Goal: Information Seeking & Learning: Check status

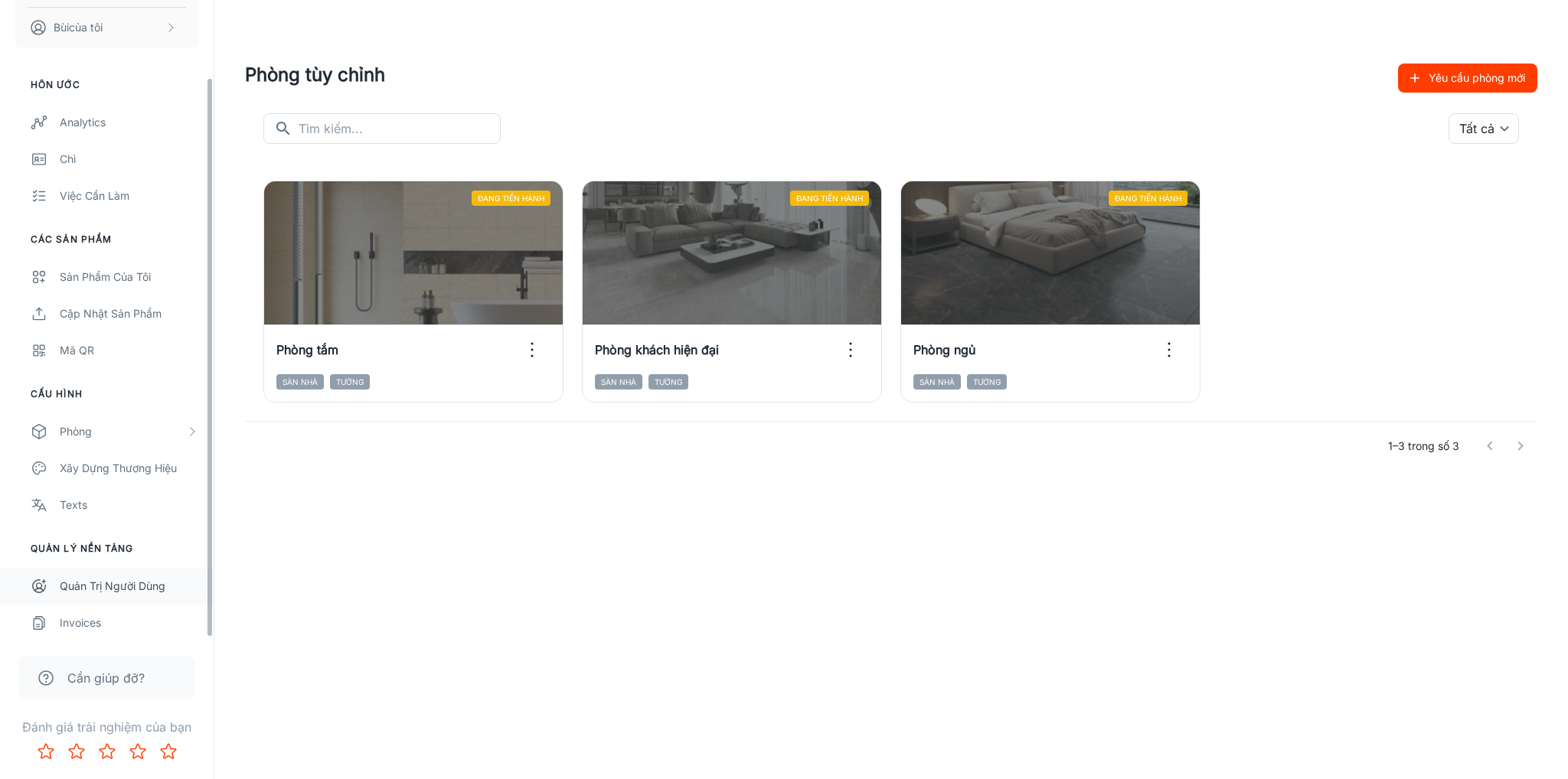
scroll to position [89, 0]
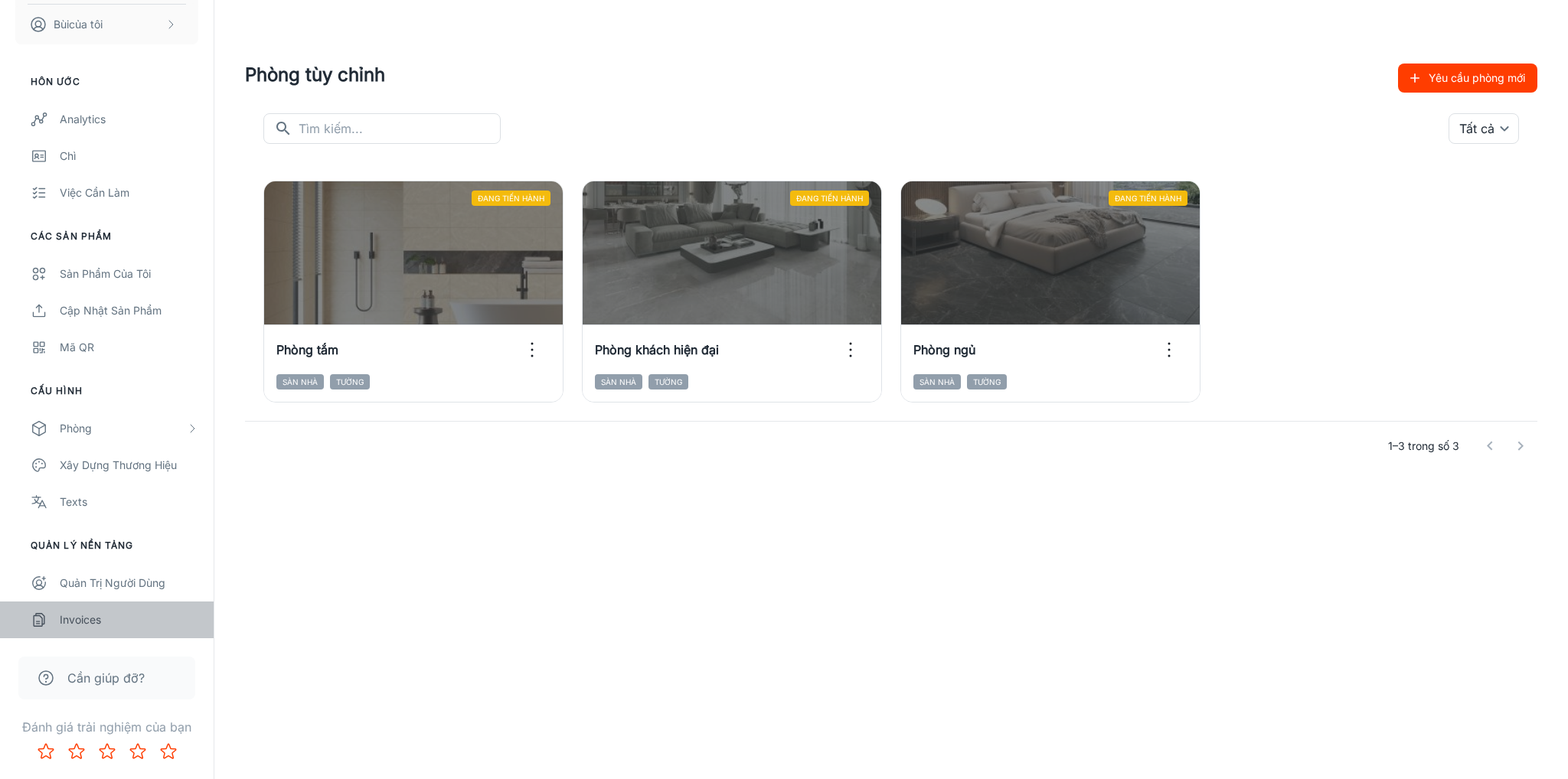
click at [126, 613] on div "Invoices" at bounding box center [129, 620] width 138 height 17
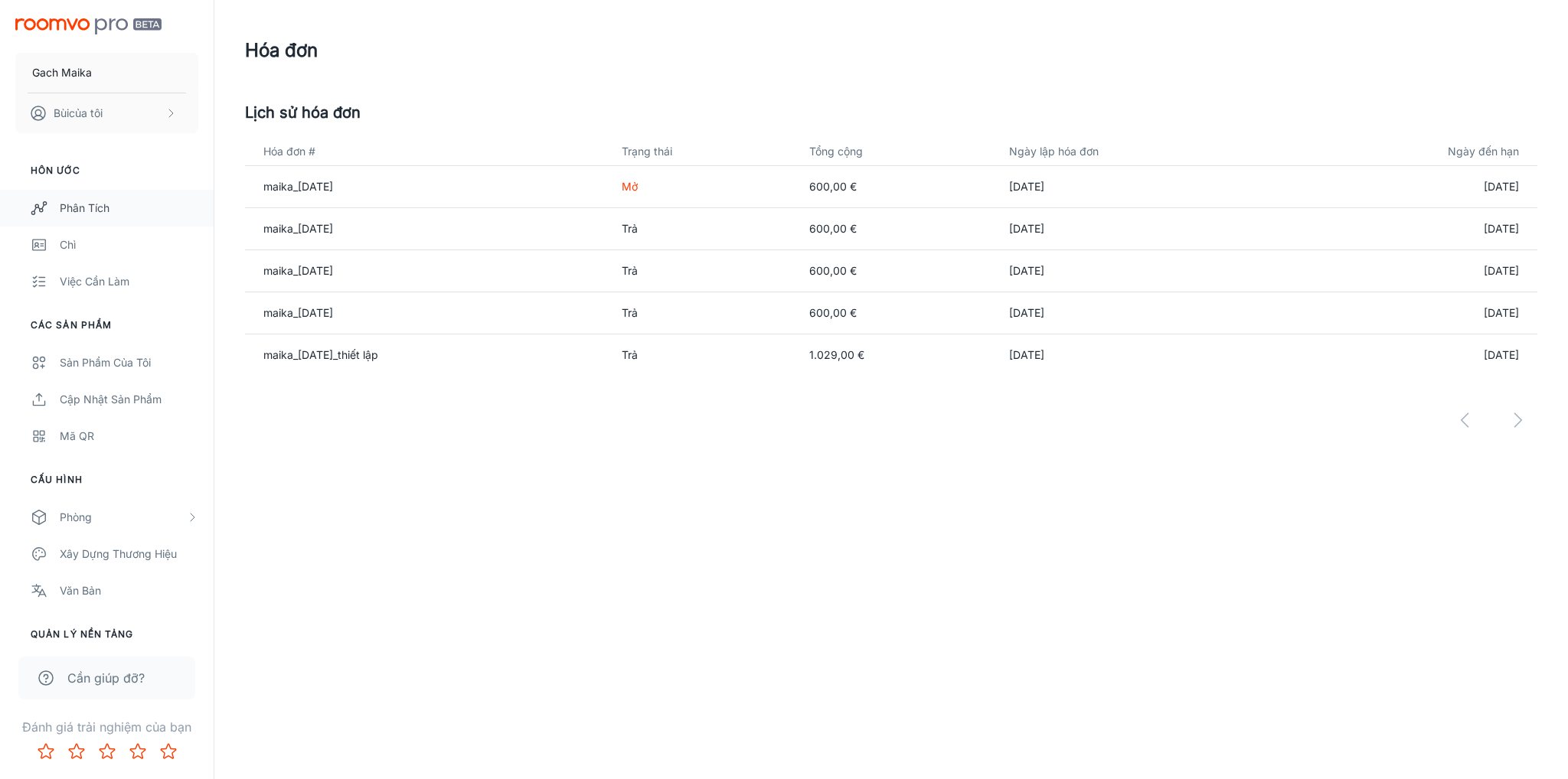
click at [86, 202] on font "Phân tích" at bounding box center [84, 208] width 50 height 13
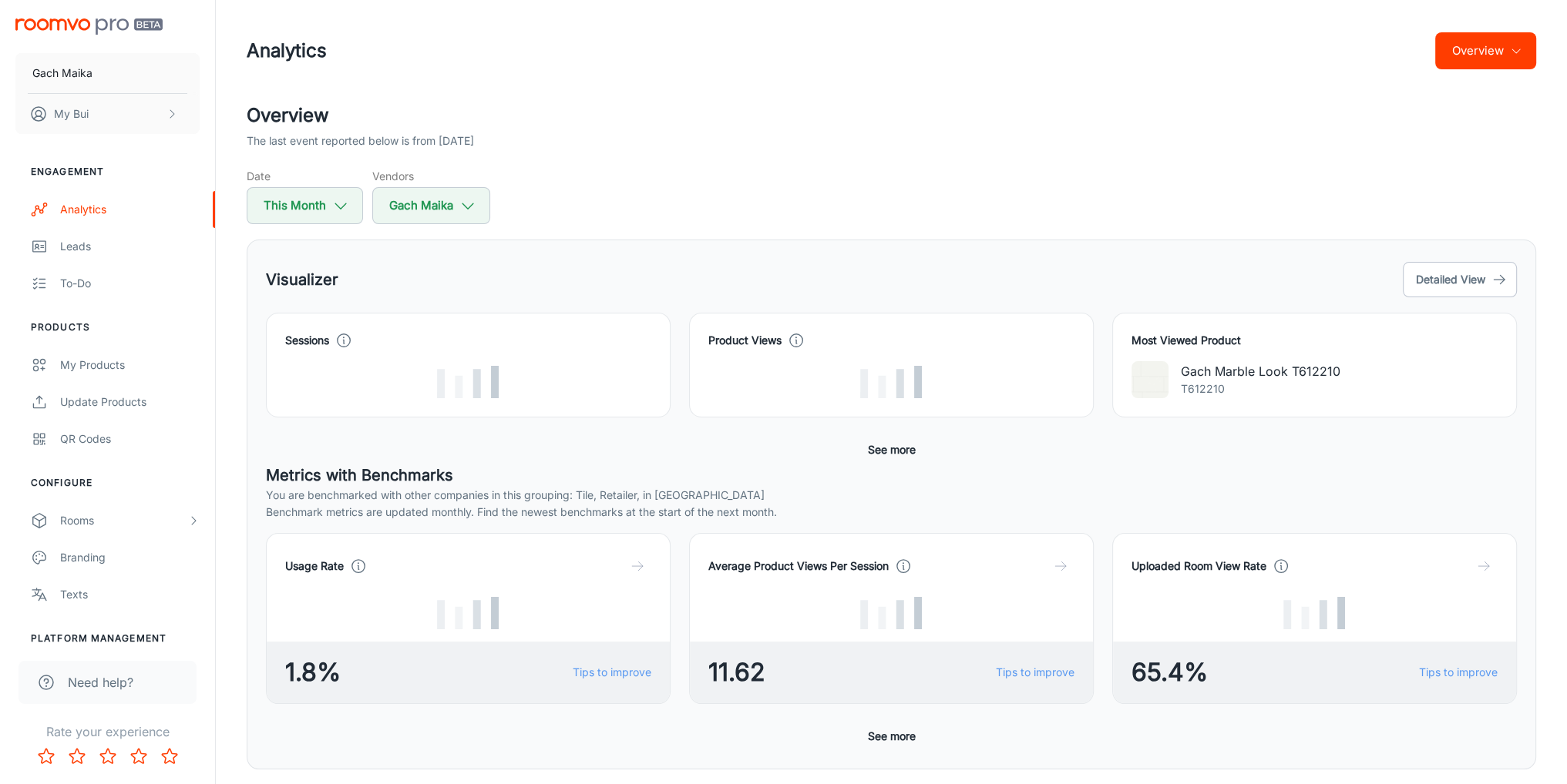
click at [980, 180] on div "Date This Month Vendors Gach Maika" at bounding box center [891, 195] width 1290 height 56
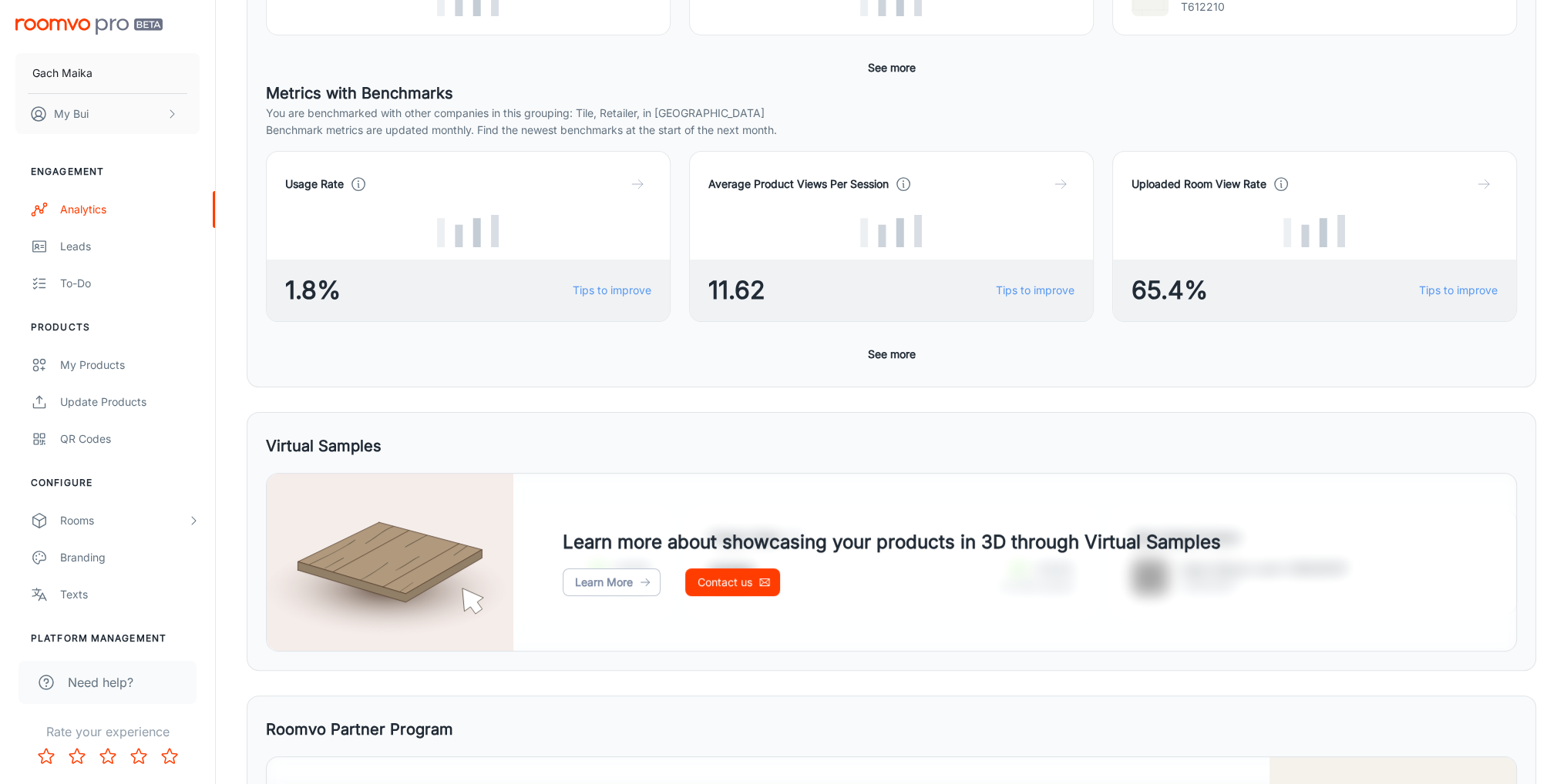
scroll to position [385, 0]
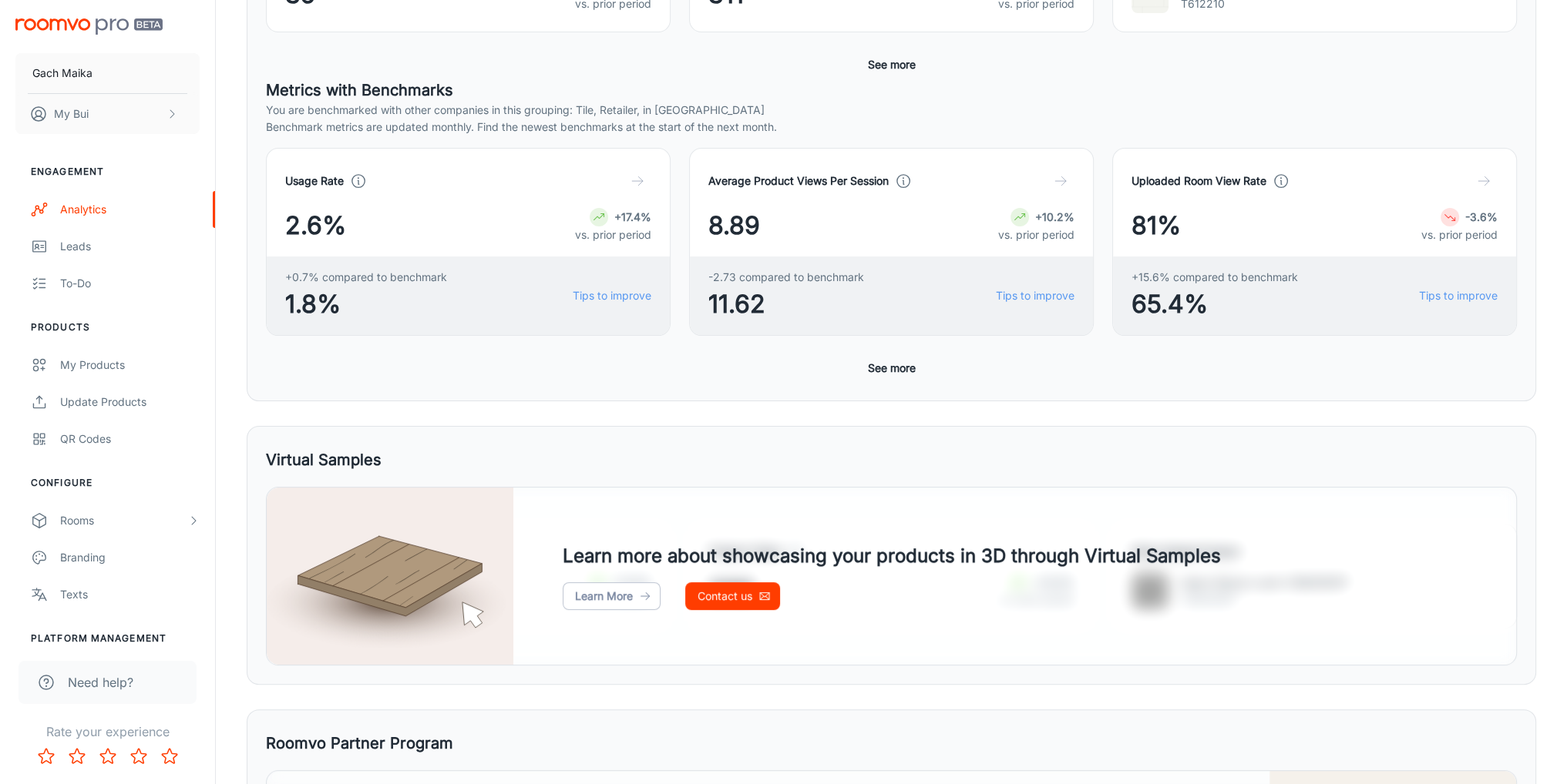
click at [641, 376] on div "Usage Rate 2.6% +17.4% vs. prior period +0.7% compared to benchmark 1.8% Tips t…" at bounding box center [891, 265] width 1251 height 234
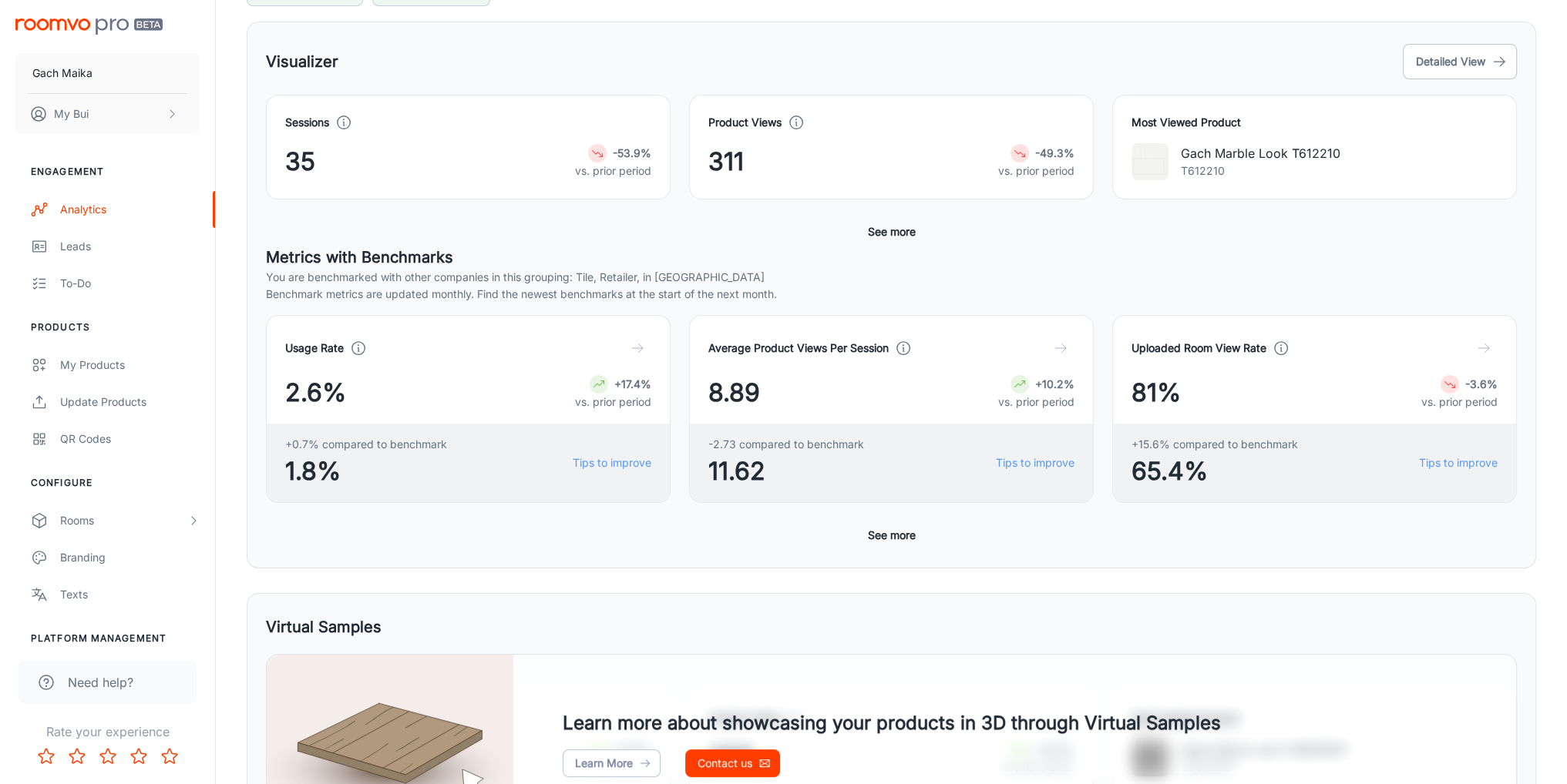
scroll to position [0, 0]
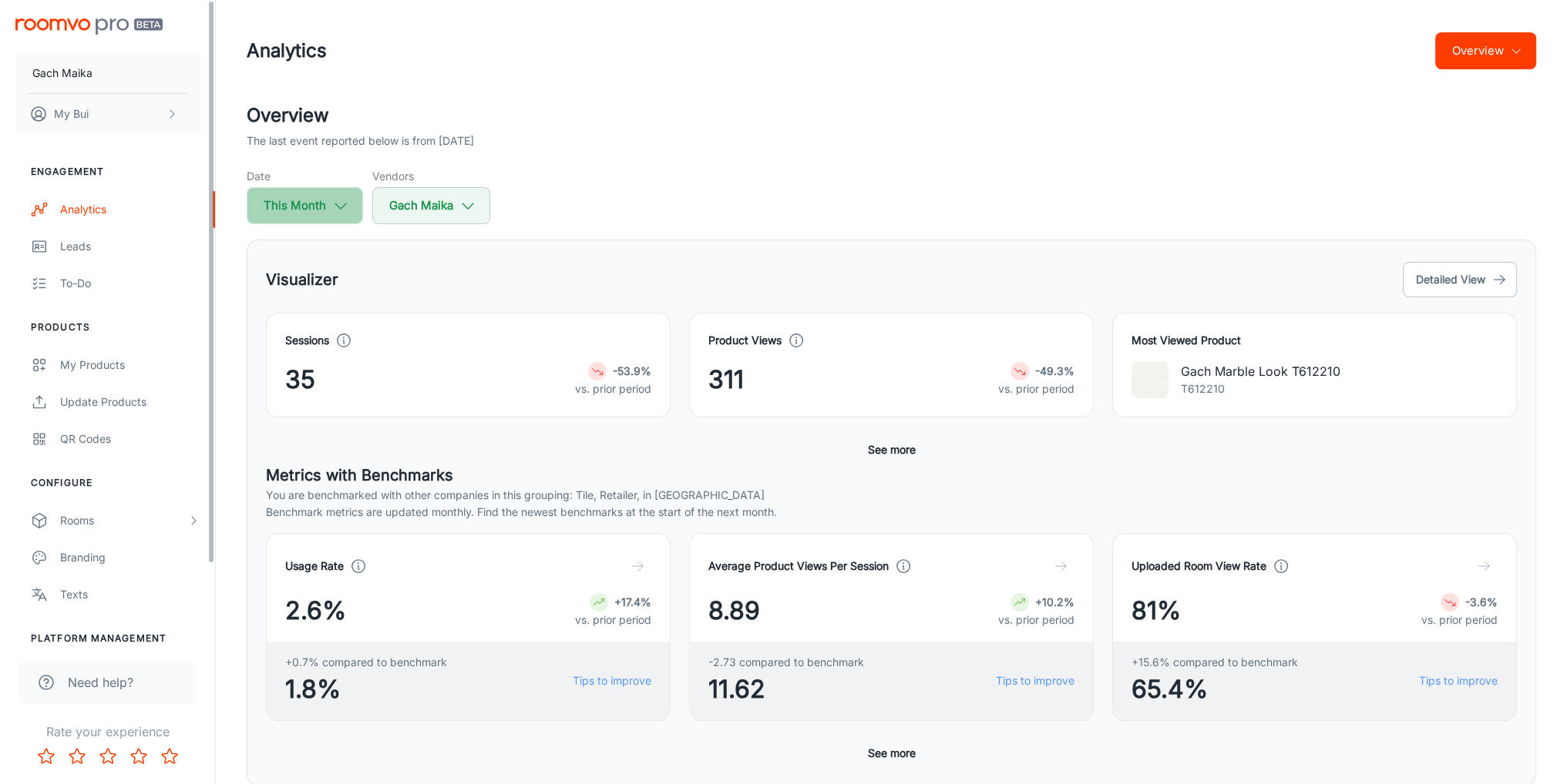
click at [310, 219] on button "This Month" at bounding box center [305, 205] width 116 height 37
select select "7"
select select "2025"
select select "7"
select select "2025"
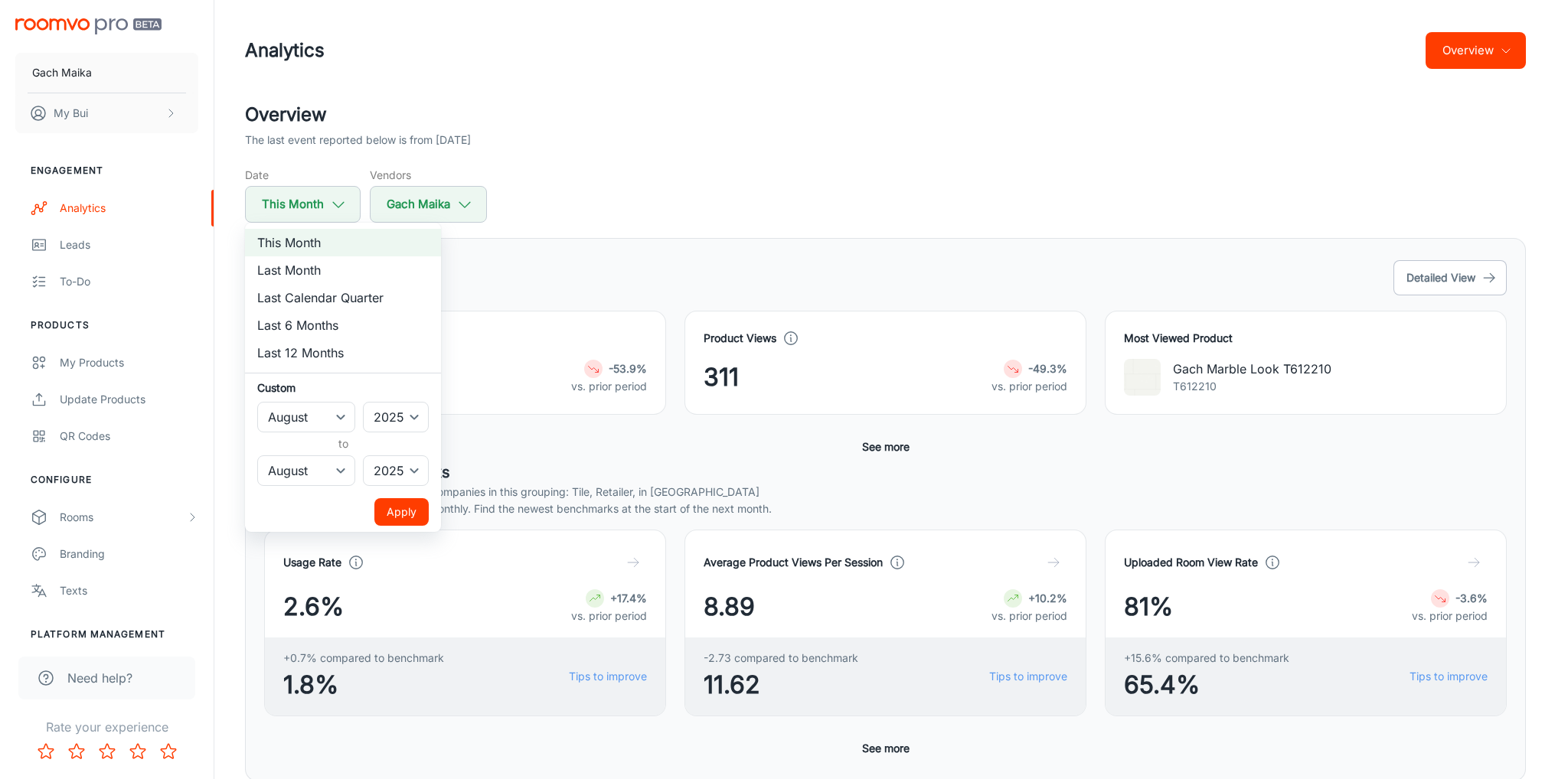
click at [823, 220] on div at bounding box center [784, 389] width 1568 height 779
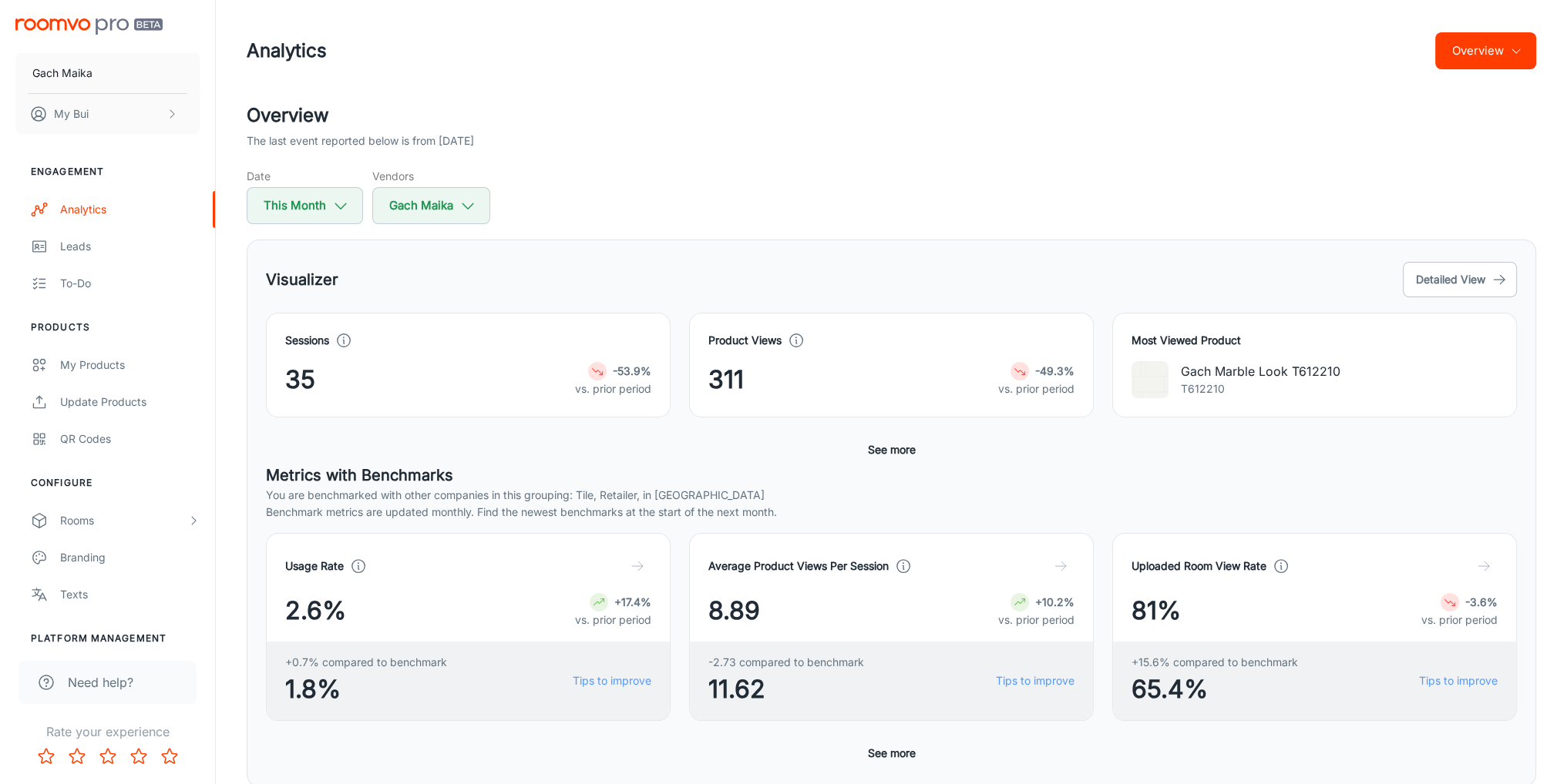
click at [900, 438] on button "See more" at bounding box center [891, 450] width 60 height 28
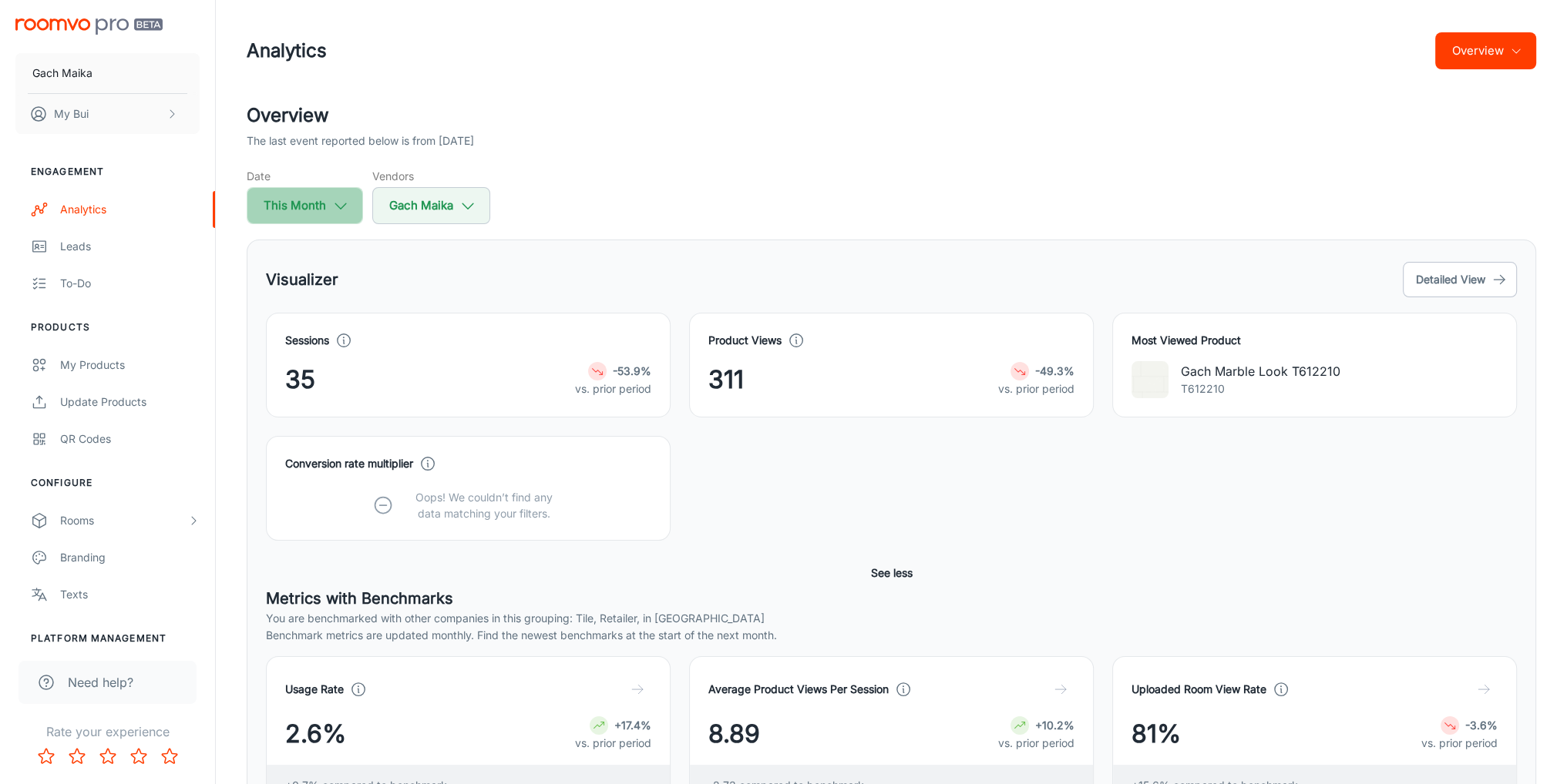
click at [339, 199] on icon "button" at bounding box center [340, 206] width 17 height 17
select select "7"
select select "2025"
select select "7"
select select "2025"
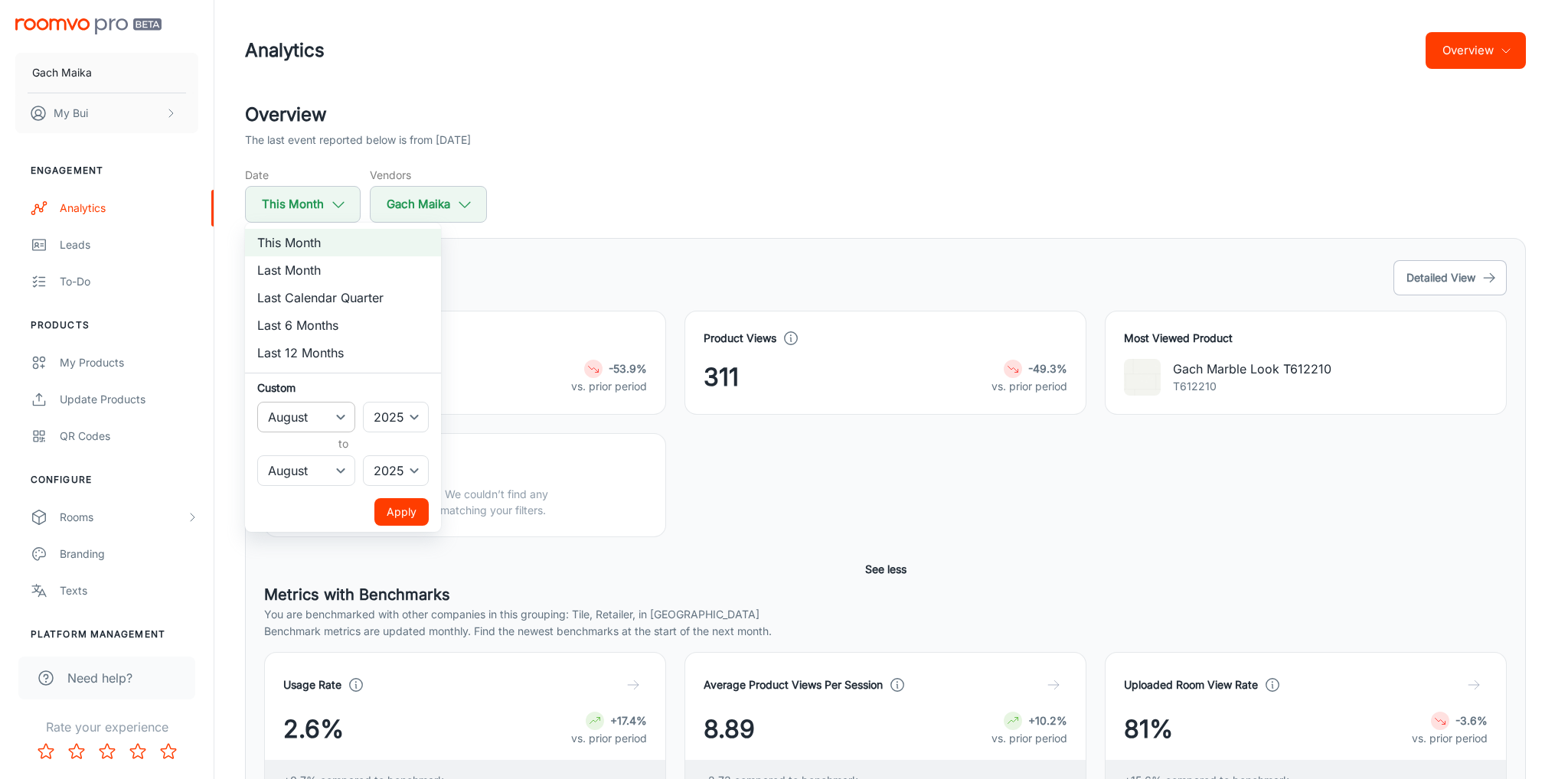
click at [330, 424] on select "January February March April May June July August September October November De…" at bounding box center [306, 416] width 98 height 30
select select "6"
click at [258, 401] on select "January February March April May June July August September October November De…" at bounding box center [306, 416] width 98 height 30
click at [393, 505] on button "Apply" at bounding box center [401, 511] width 54 height 27
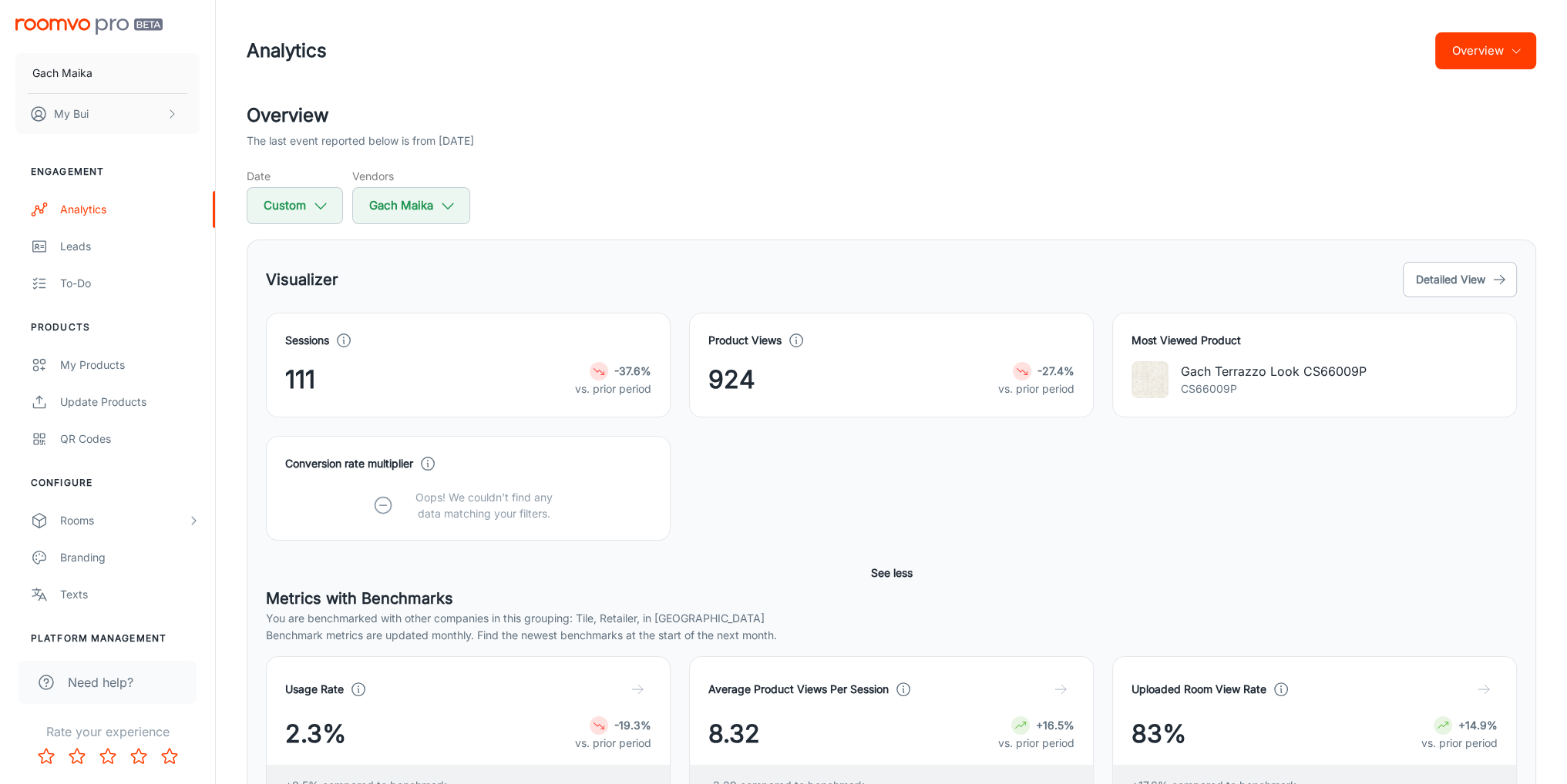
drag, startPoint x: 325, startPoint y: 229, endPoint x: 325, endPoint y: 214, distance: 15.0
click at [325, 226] on div "Overview The last event reported below is from [DATE] Date Custom Vendors Gach …" at bounding box center [890, 789] width 1326 height 1375
click at [325, 214] on button "Custom" at bounding box center [295, 205] width 96 height 37
select select "6"
select select "2025"
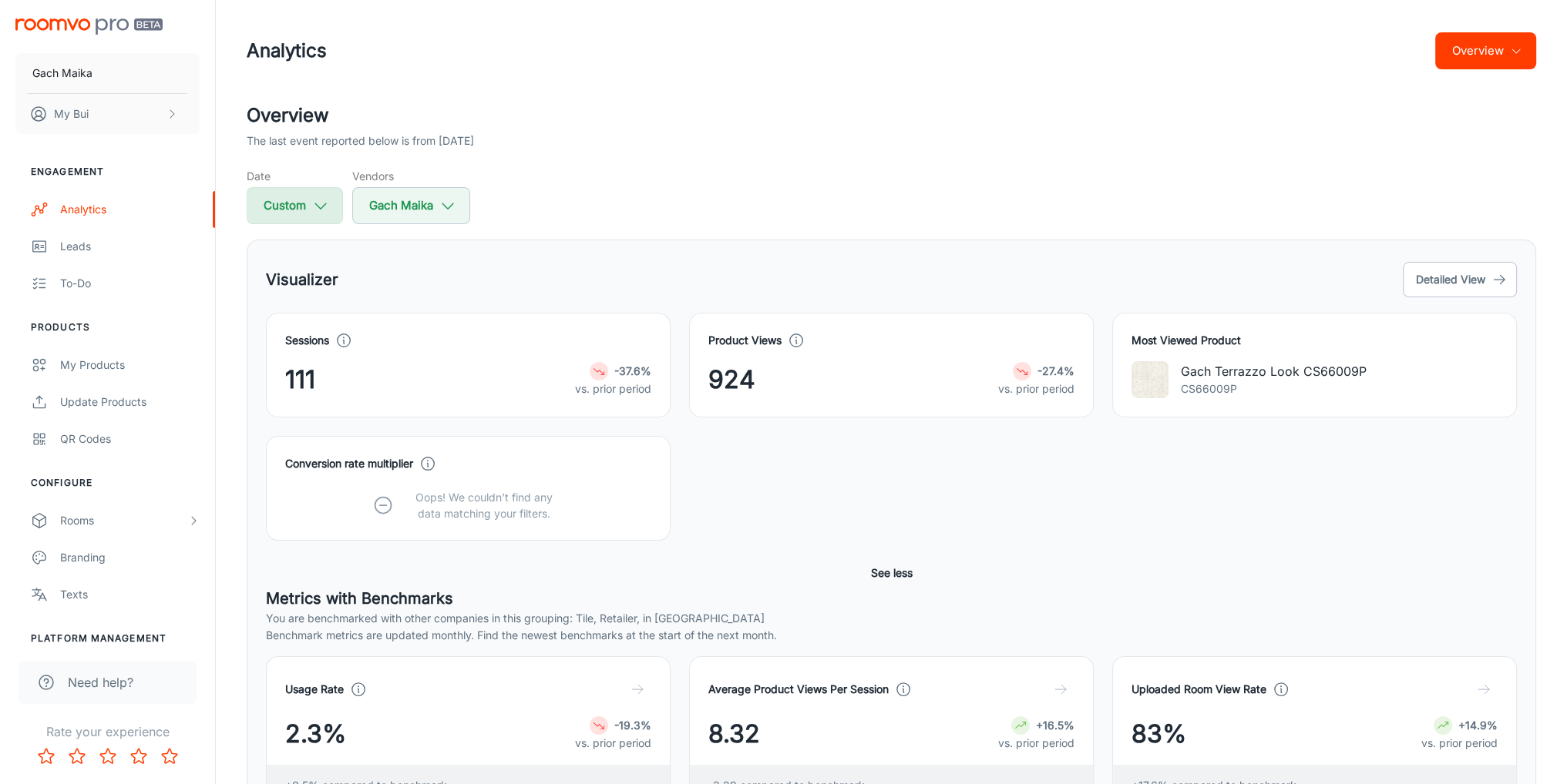
select select "7"
select select "2025"
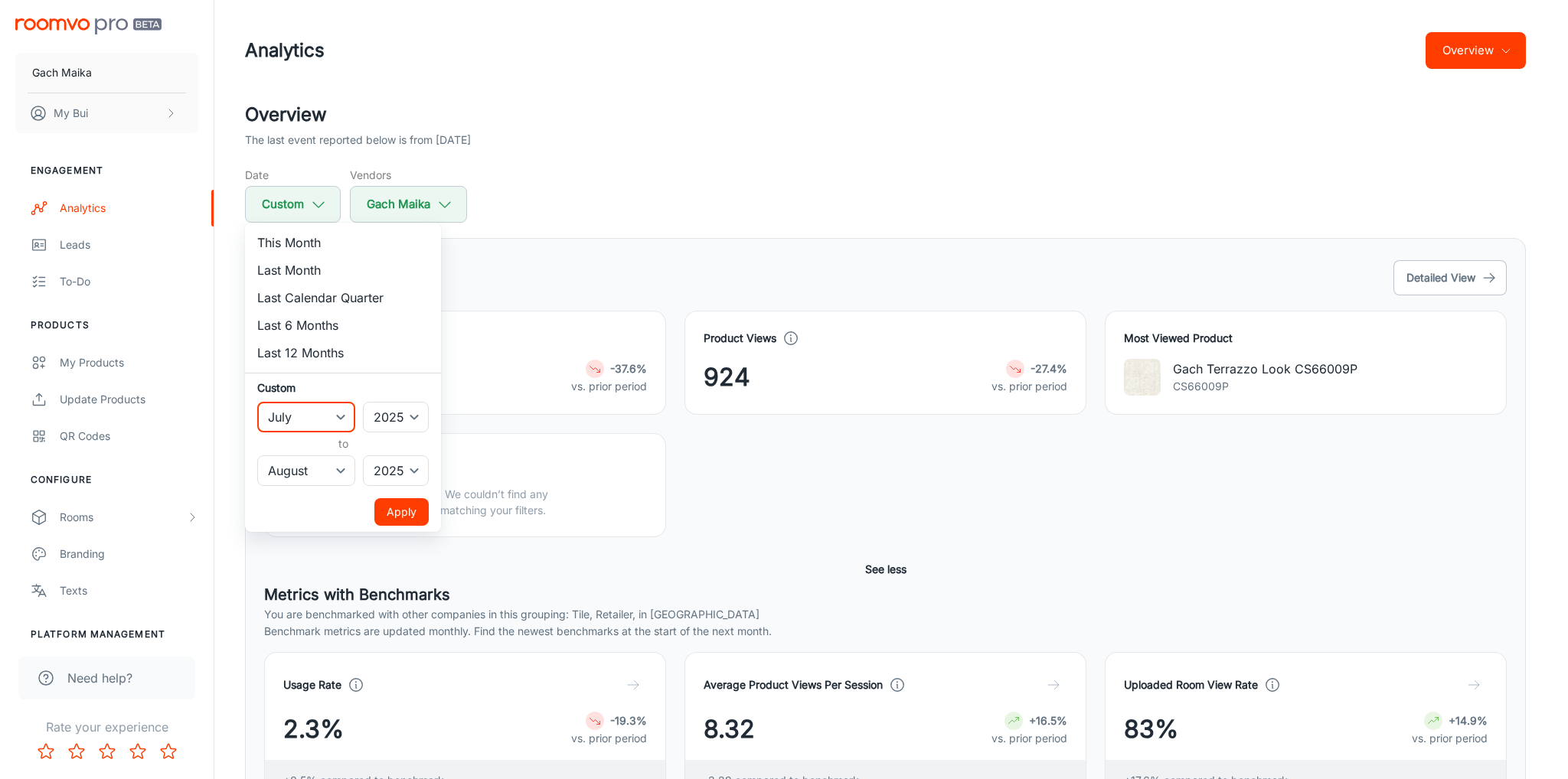
click at [310, 429] on select "January February March April May June July August September October November De…" at bounding box center [306, 416] width 98 height 30
select select "0"
click at [258, 401] on select "January February March April May June July August September October November De…" at bounding box center [306, 416] width 98 height 30
click at [410, 510] on button "Apply" at bounding box center [401, 511] width 54 height 27
